Goal: Find specific page/section: Find specific page/section

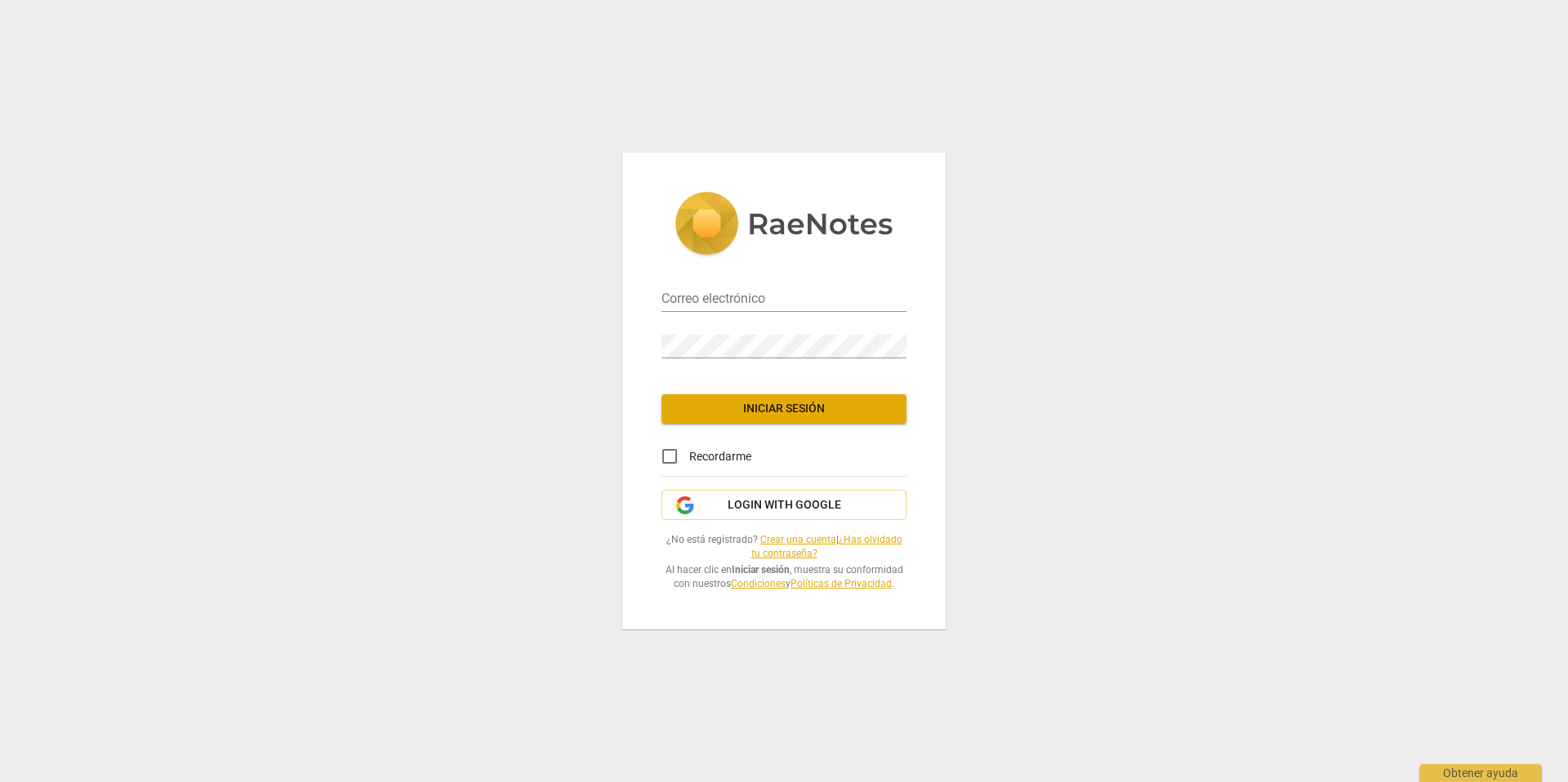
type input "[DOMAIN_NAME][EMAIL_ADDRESS][DOMAIN_NAME]"
click at [762, 409] on span "Iniciar sesión" at bounding box center [784, 409] width 219 height 17
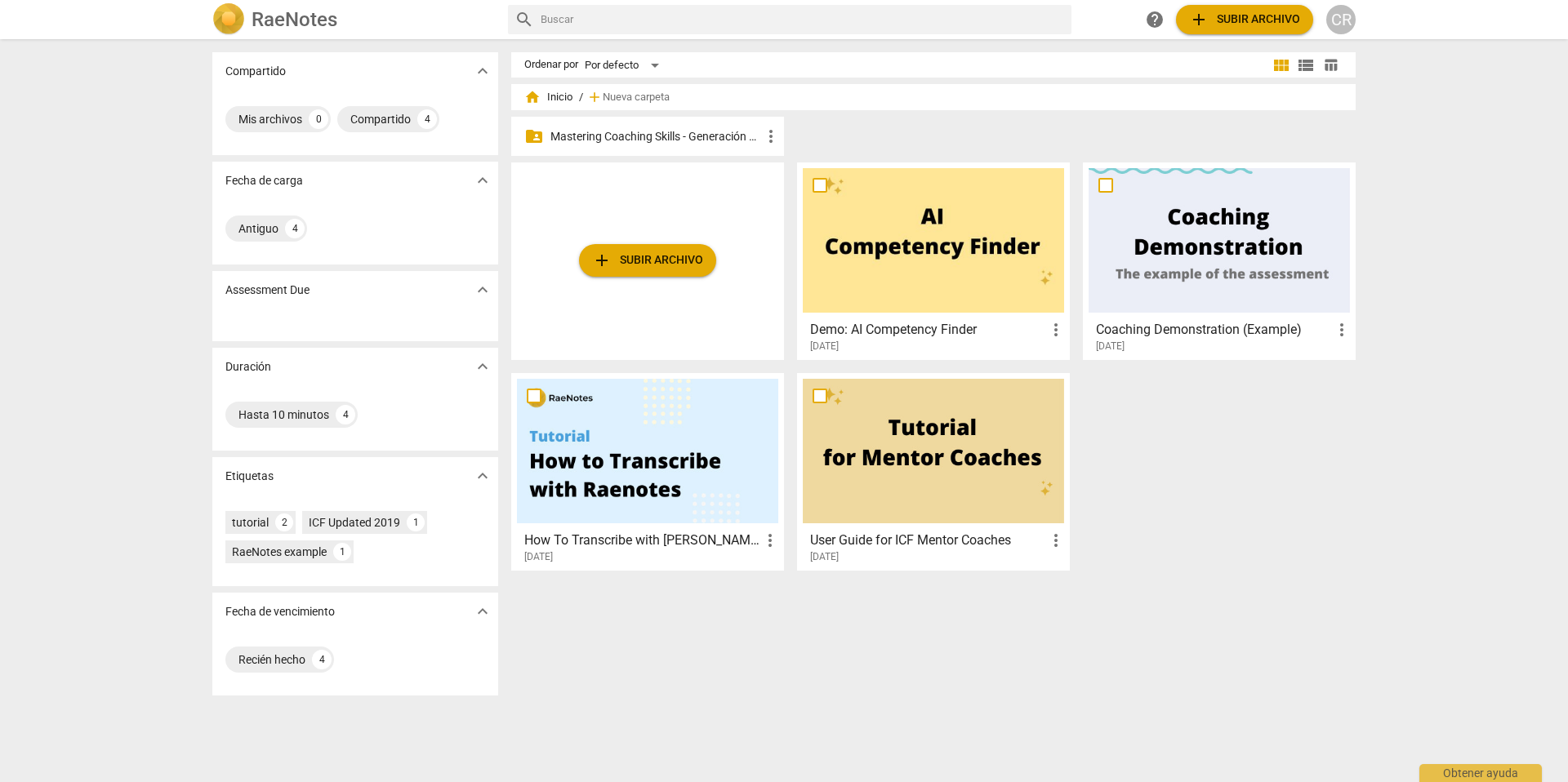
click at [633, 136] on p "Mastering Coaching Skills - Generación 31" at bounding box center [656, 137] width 211 height 18
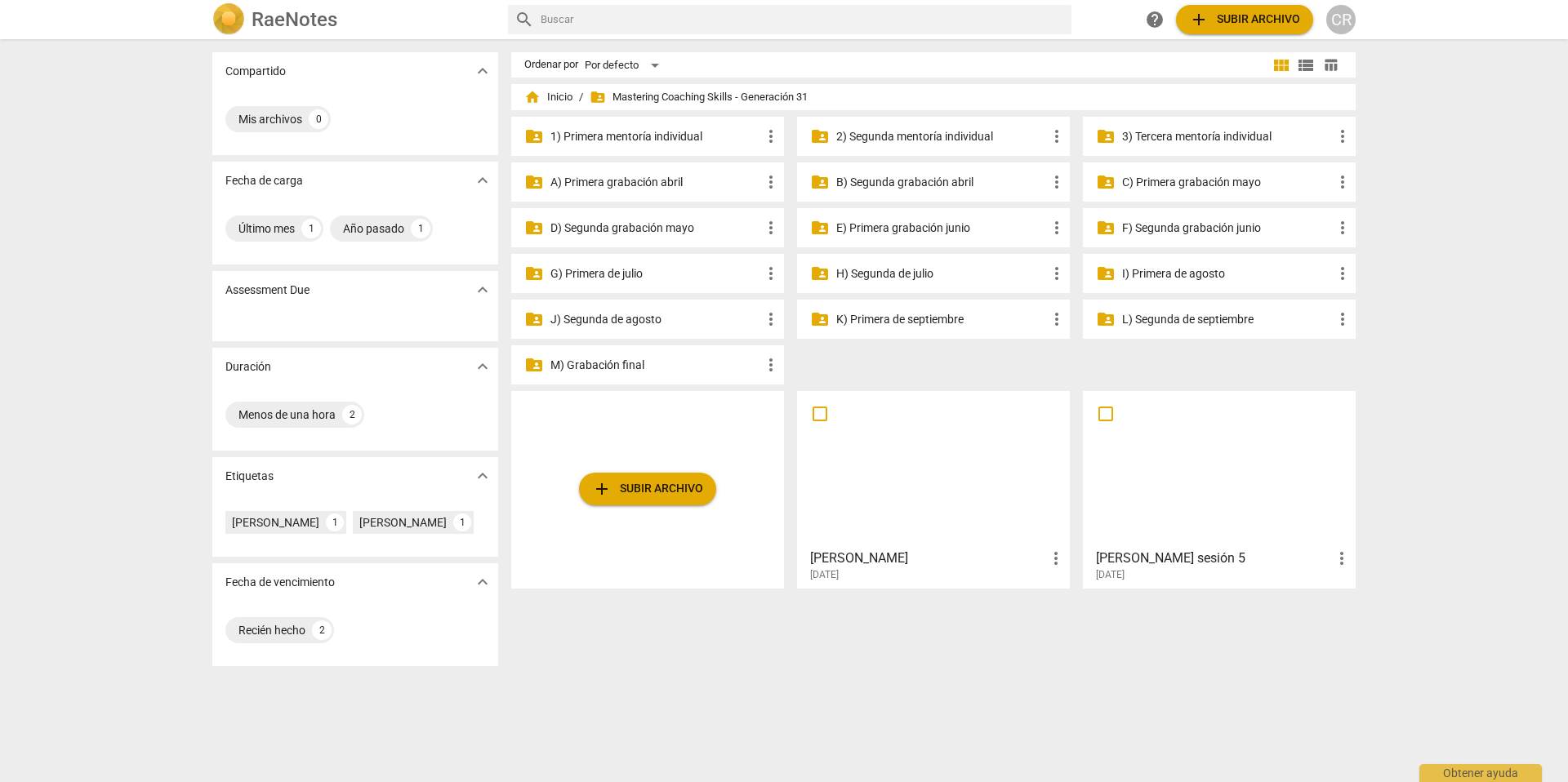
click at [635, 274] on p "G) Primera de julio" at bounding box center [656, 273] width 211 height 18
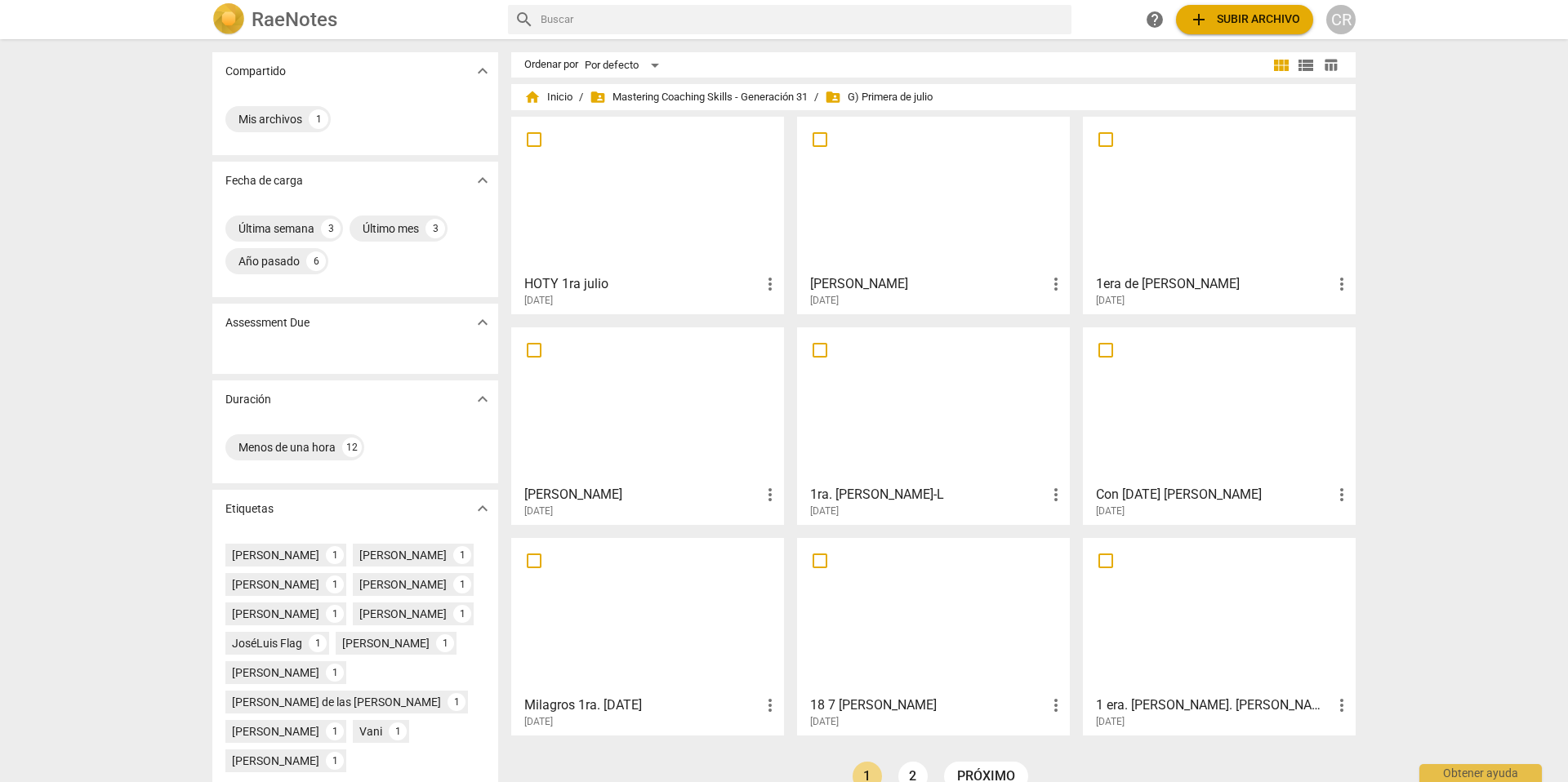
click at [894, 225] on div at bounding box center [933, 195] width 261 height 145
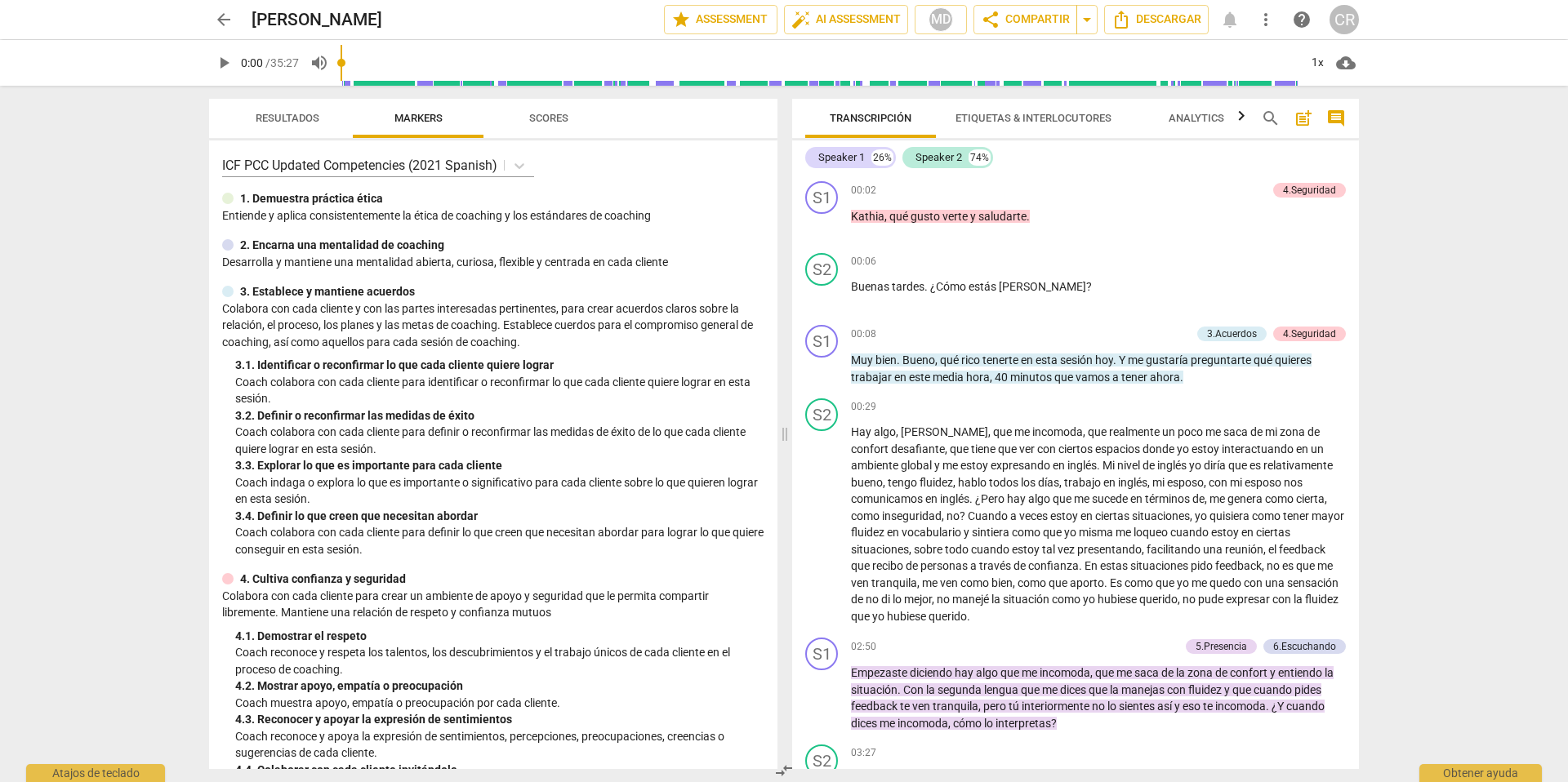
click at [225, 21] on span "arrow_back" at bounding box center [223, 19] width 19 height 19
